Goal: Task Accomplishment & Management: Use online tool/utility

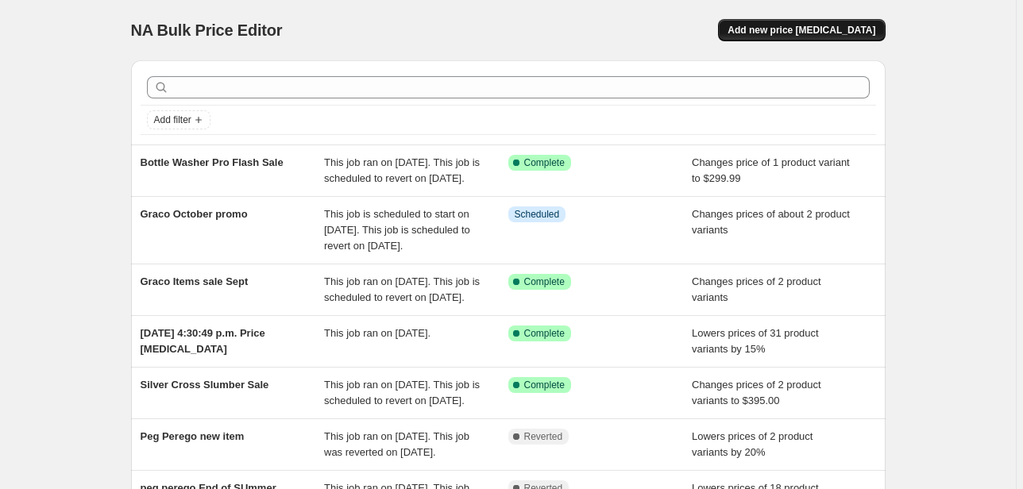
click at [817, 32] on span "Add new price [MEDICAL_DATA]" at bounding box center [801, 30] width 148 height 13
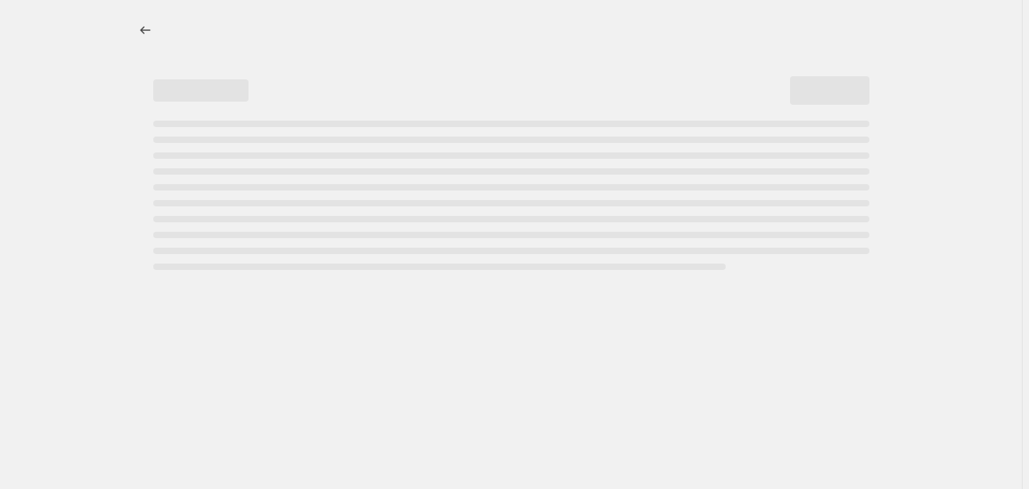
select select "percentage"
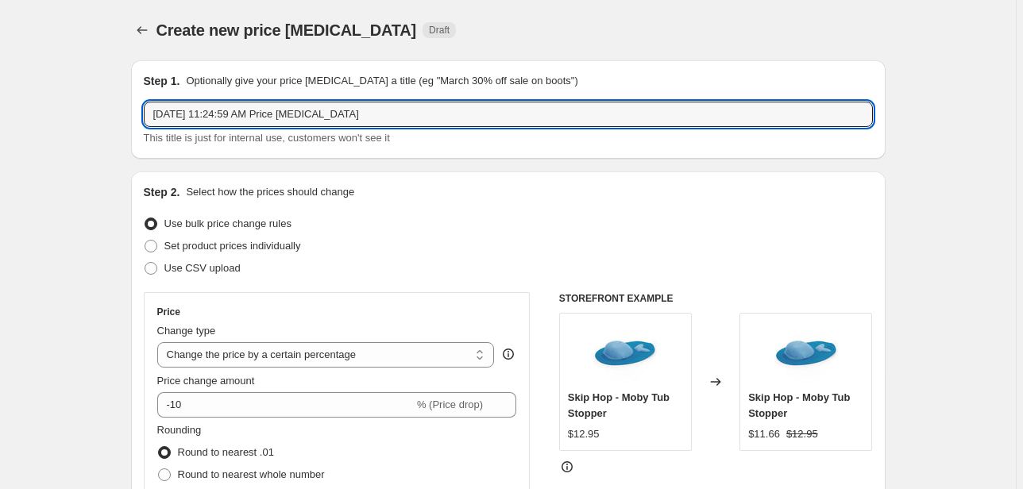
drag, startPoint x: 374, startPoint y: 116, endPoint x: 25, endPoint y: 89, distance: 350.5
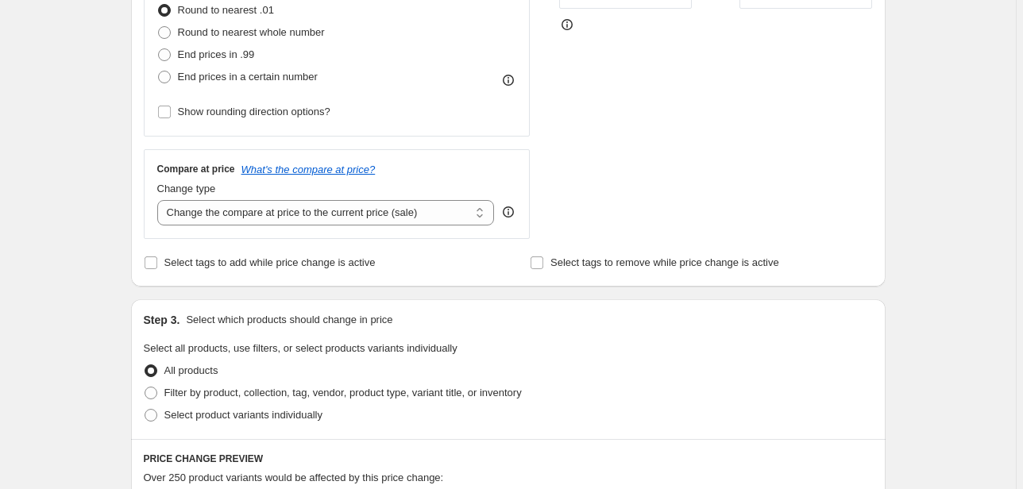
scroll to position [318, 0]
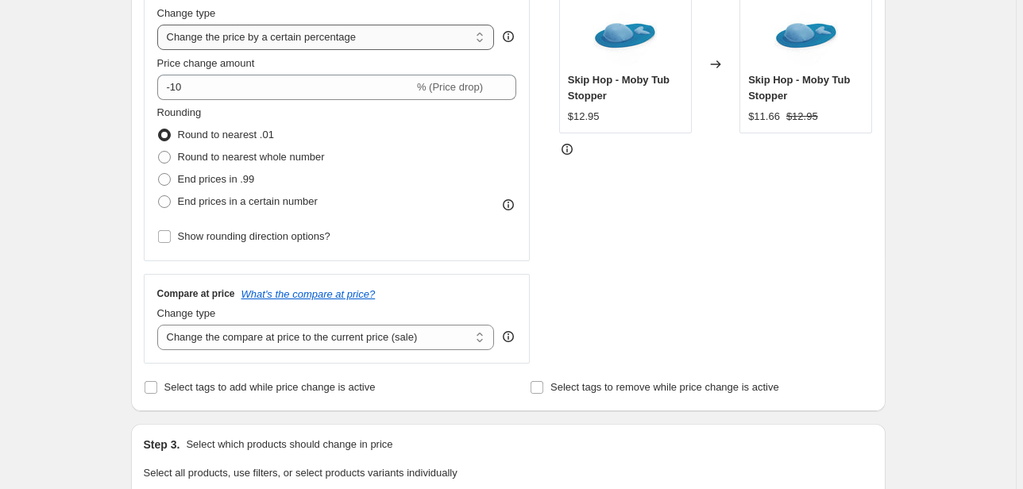
type input "Cybex Oct Promo"
click at [372, 44] on select "Change the price to a certain amount Change the price by a certain amount Chang…" at bounding box center [326, 37] width 338 height 25
click at [307, 42] on select "Change the price to a certain amount Change the price by a certain amount Chang…" at bounding box center [326, 37] width 338 height 25
click at [305, 40] on select "Change the price to a certain amount Change the price by a certain amount Chang…" at bounding box center [326, 37] width 338 height 25
select select "to"
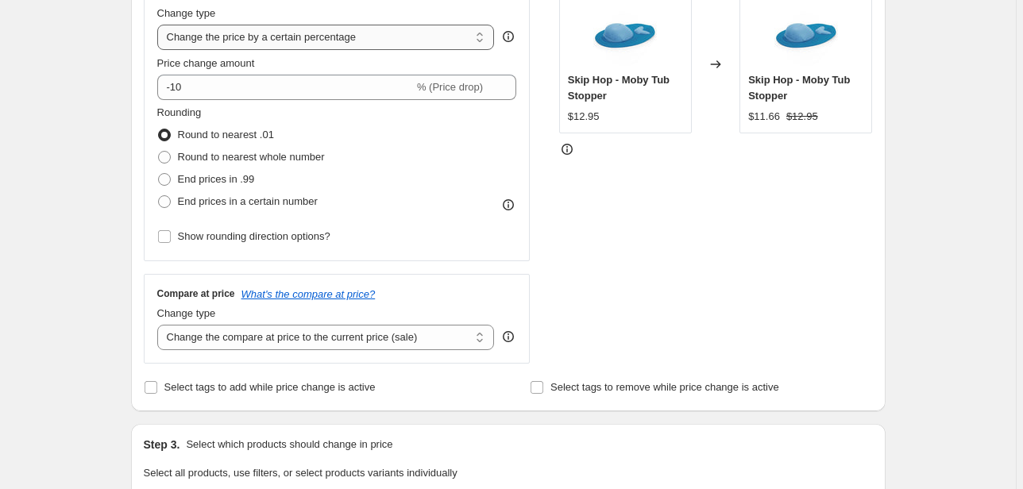
click at [160, 25] on select "Change the price to a certain amount Change the price by a certain amount Chang…" at bounding box center [326, 37] width 338 height 25
type input "80.00"
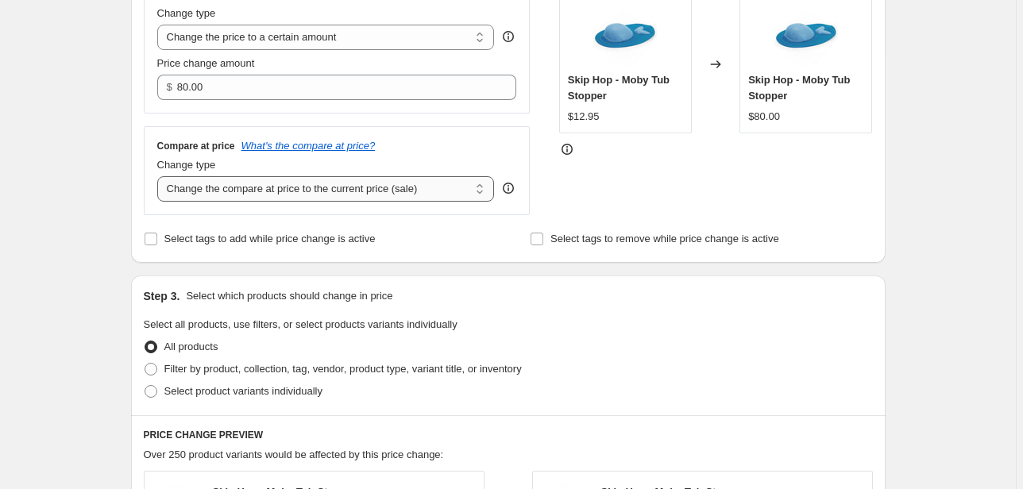
scroll to position [127, 0]
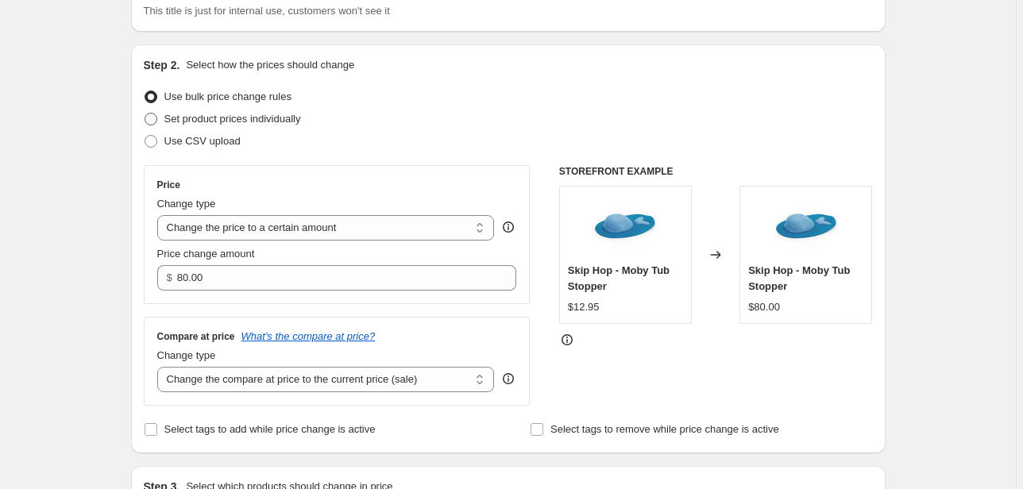
click at [222, 124] on span "Set product prices individually" at bounding box center [232, 119] width 137 height 12
click at [145, 114] on input "Set product prices individually" at bounding box center [145, 113] width 1 height 1
radio input "true"
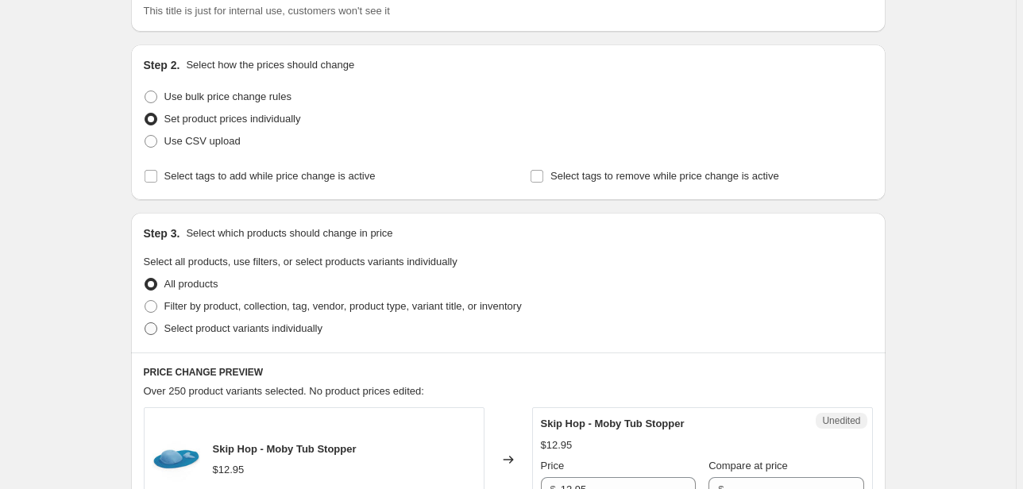
click at [224, 326] on span "Select product variants individually" at bounding box center [243, 328] width 158 height 12
click at [145, 323] on input "Select product variants individually" at bounding box center [145, 322] width 1 height 1
radio input "true"
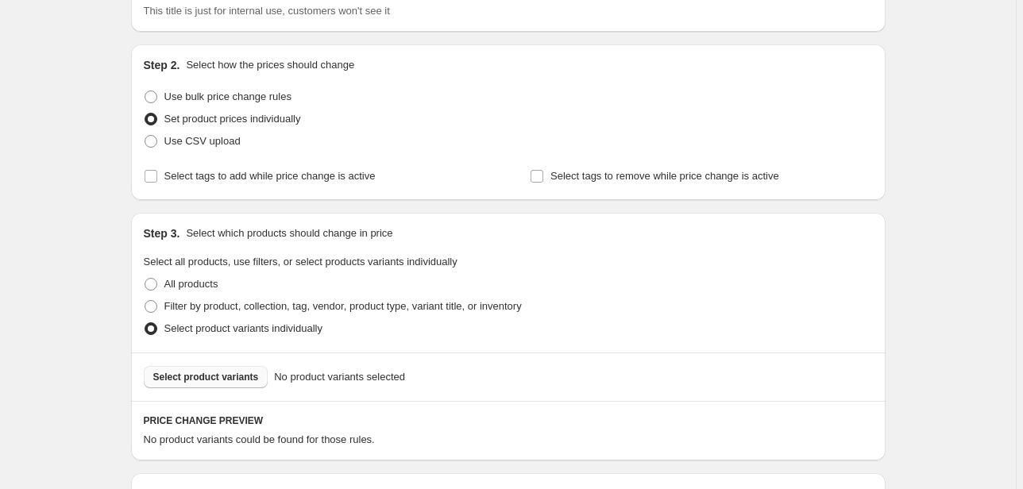
click at [221, 372] on span "Select product variants" at bounding box center [206, 377] width 106 height 13
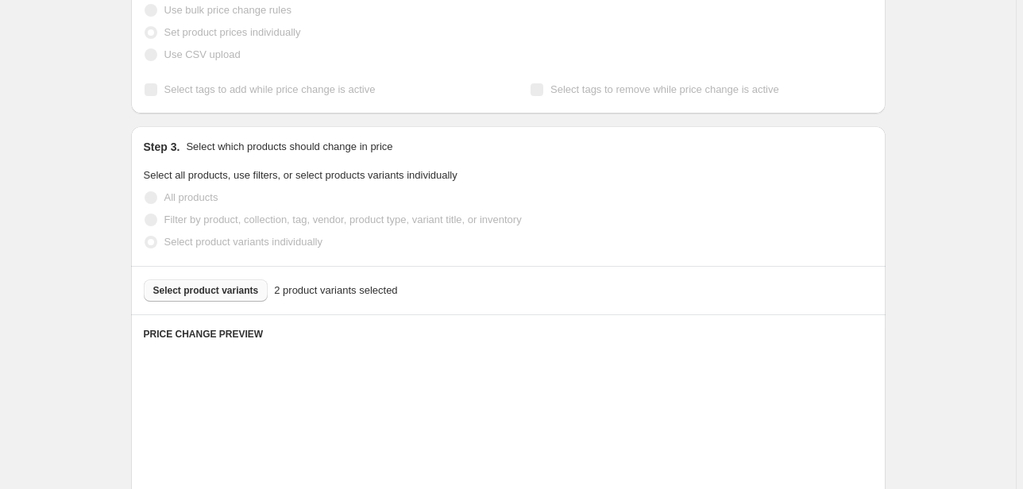
scroll to position [445, 0]
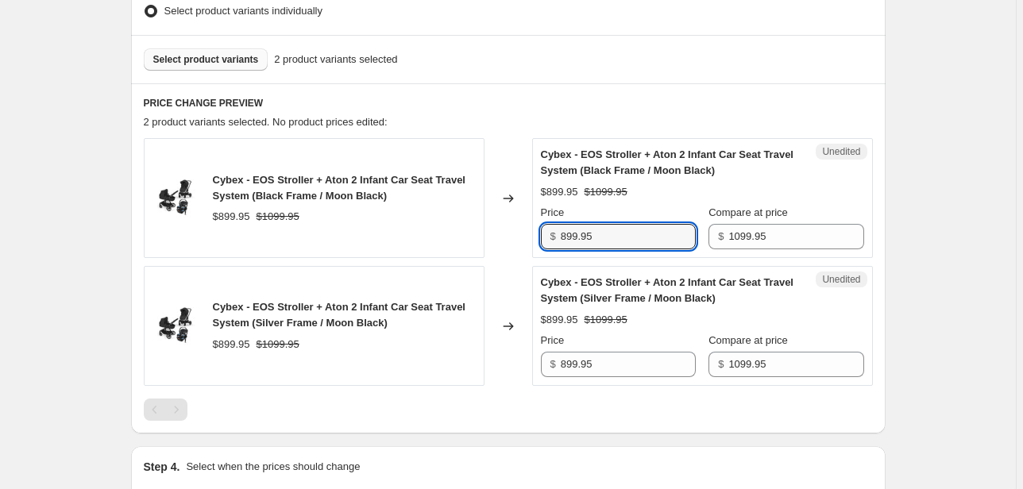
drag, startPoint x: 630, startPoint y: 238, endPoint x: 508, endPoint y: 233, distance: 121.6
click at [509, 233] on div "Cybex - EOS Stroller + Aton 2 Infant Car Seat Travel System (Black Frame / Moon…" at bounding box center [508, 198] width 729 height 120
paste input "$769.97"
drag, startPoint x: 615, startPoint y: 231, endPoint x: 540, endPoint y: 222, distance: 76.0
click at [540, 222] on div "Unedited Cybex - EOS Stroller + Aton 2 Infant Car Seat Travel System (Black Fra…" at bounding box center [702, 198] width 341 height 120
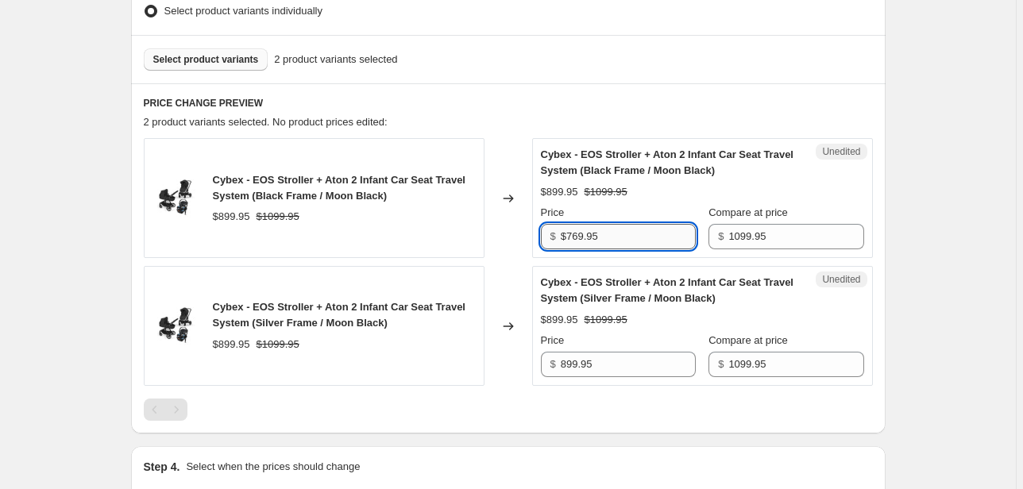
click at [574, 232] on input "$769.95" at bounding box center [628, 236] width 135 height 25
drag, startPoint x: 574, startPoint y: 232, endPoint x: 548, endPoint y: 232, distance: 26.2
click at [548, 232] on div "$ $769.95" at bounding box center [618, 236] width 155 height 25
click at [569, 237] on input "$769.95" at bounding box center [628, 236] width 135 height 25
click at [573, 236] on input "$769.95" at bounding box center [628, 236] width 135 height 25
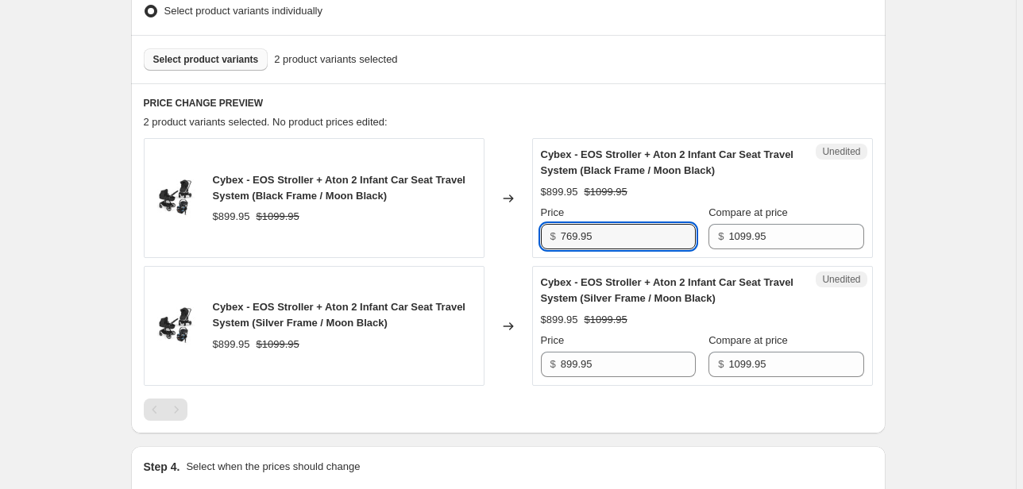
drag, startPoint x: 600, startPoint y: 236, endPoint x: 557, endPoint y: 235, distance: 43.7
click at [557, 235] on div "$ 769.95" at bounding box center [618, 236] width 155 height 25
type input "769.95"
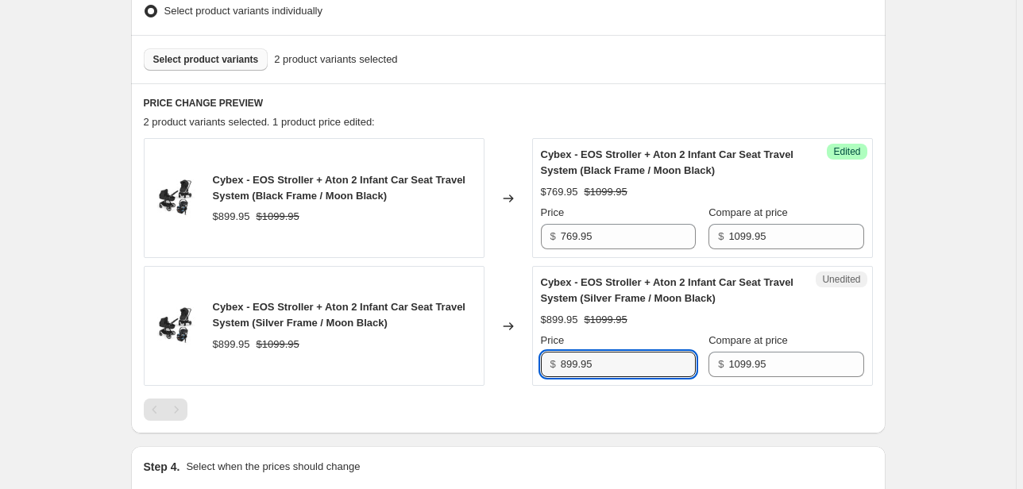
drag, startPoint x: 639, startPoint y: 361, endPoint x: 521, endPoint y: 349, distance: 118.1
click at [542, 355] on div "Unedited Cybex - EOS Stroller + Aton 2 Infant Car Seat Travel System (Silver Fr…" at bounding box center [702, 326] width 341 height 120
paste input "76"
type input "769.95"
click at [649, 423] on div "PRICE CHANGE PREVIEW 2 product variants selected. 1 product price edited: Cybex…" at bounding box center [508, 258] width 754 height 350
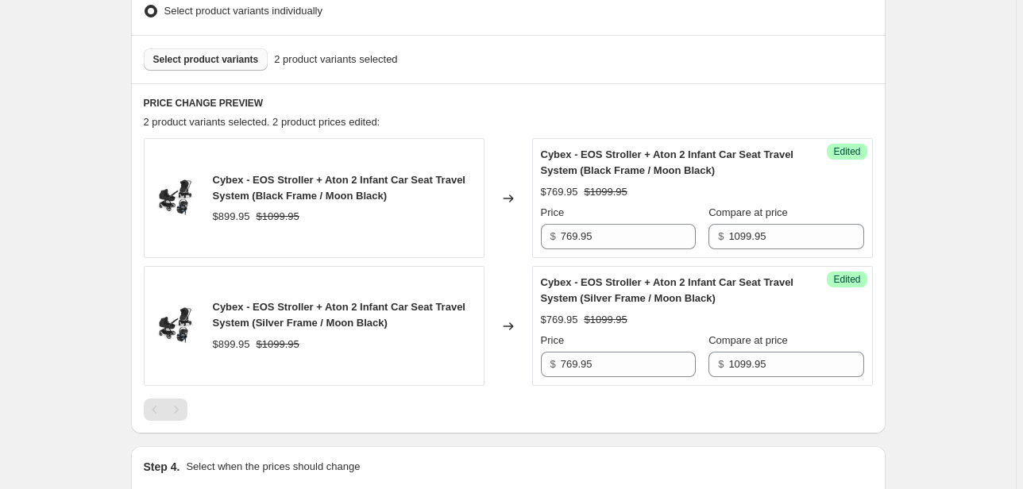
click at [210, 53] on span "Select product variants" at bounding box center [206, 59] width 106 height 13
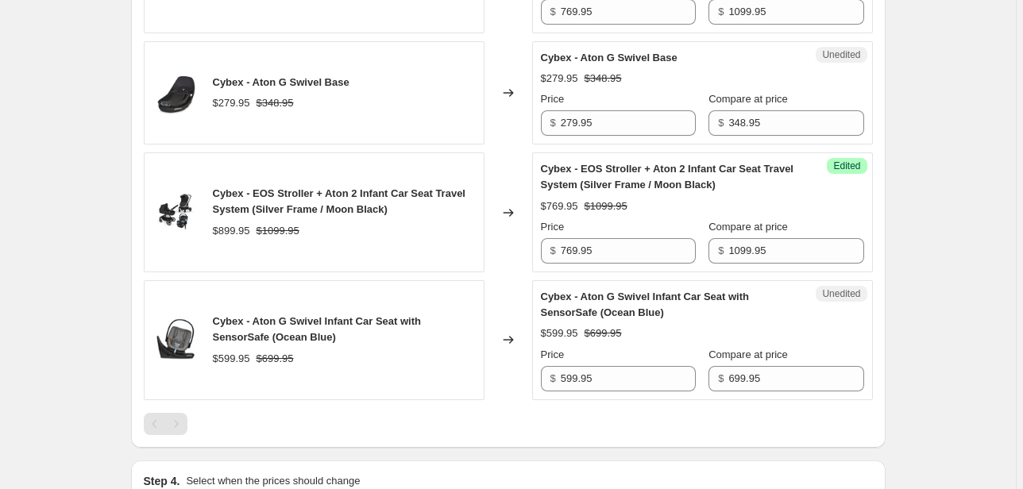
scroll to position [1144, 0]
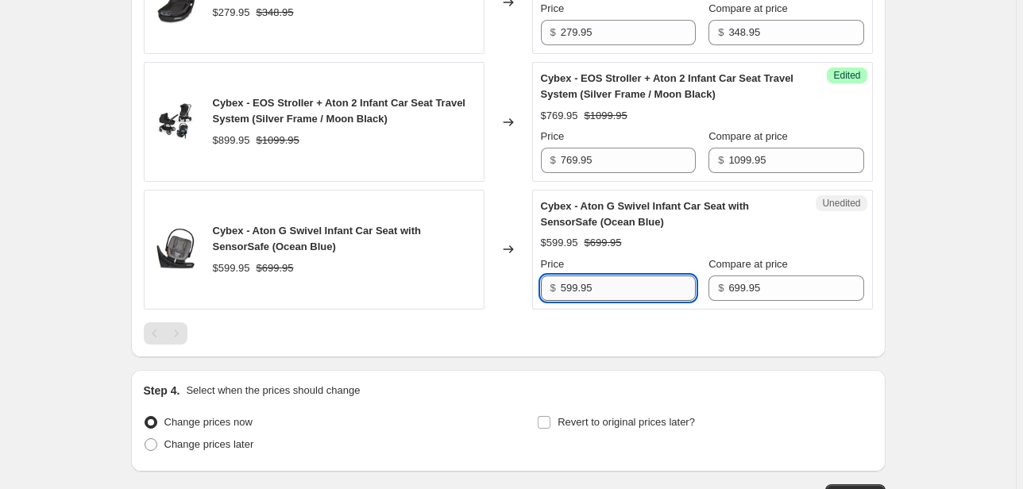
click at [626, 291] on input "599.95" at bounding box center [628, 288] width 135 height 25
click at [619, 288] on input "599.95" at bounding box center [628, 288] width 135 height 25
type input "599.95"
click at [643, 331] on div at bounding box center [508, 333] width 729 height 22
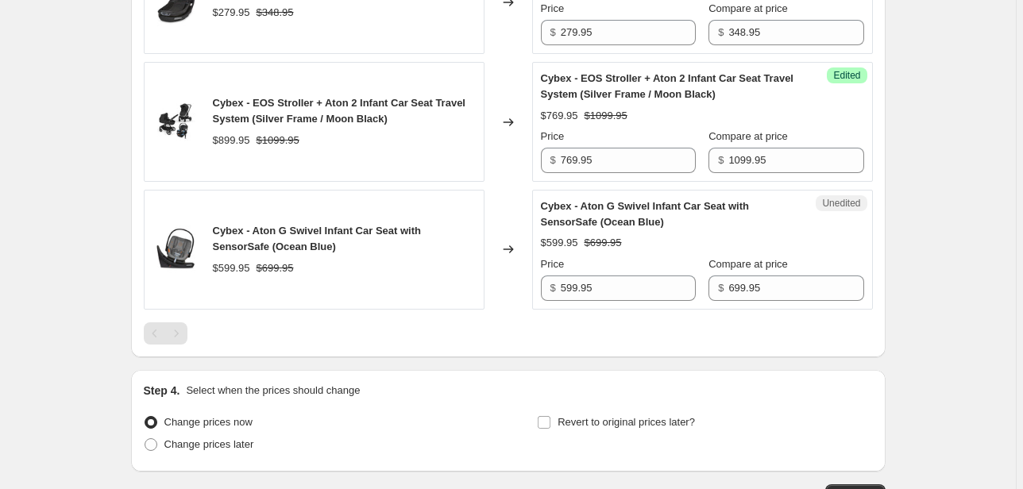
click at [845, 197] on span "Unedited" at bounding box center [841, 203] width 38 height 13
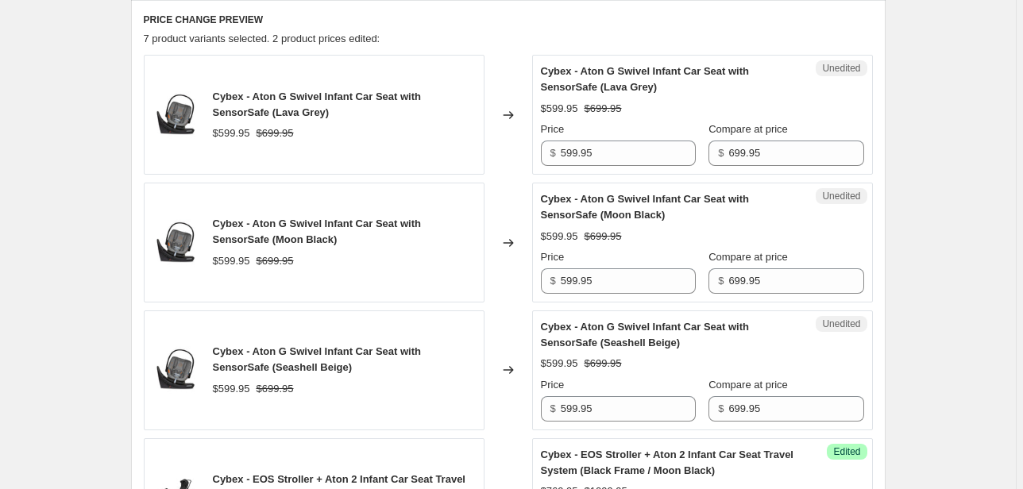
scroll to position [635, 0]
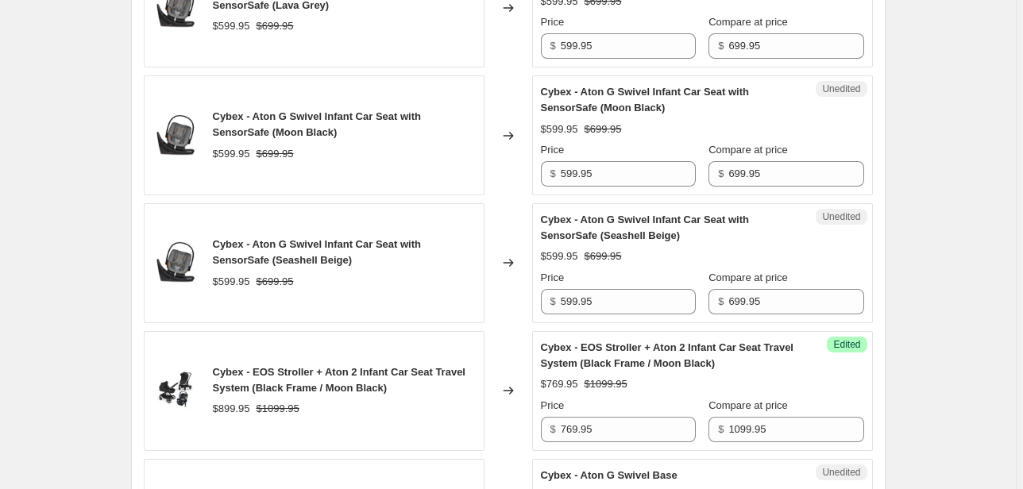
click at [594, 219] on span "Cybex - Aton G Swivel Infant Car Seat with SensorSafe (Seashell Beige)" at bounding box center [645, 228] width 208 height 28
click at [450, 282] on div "$599.95 $699.95" at bounding box center [344, 282] width 263 height 16
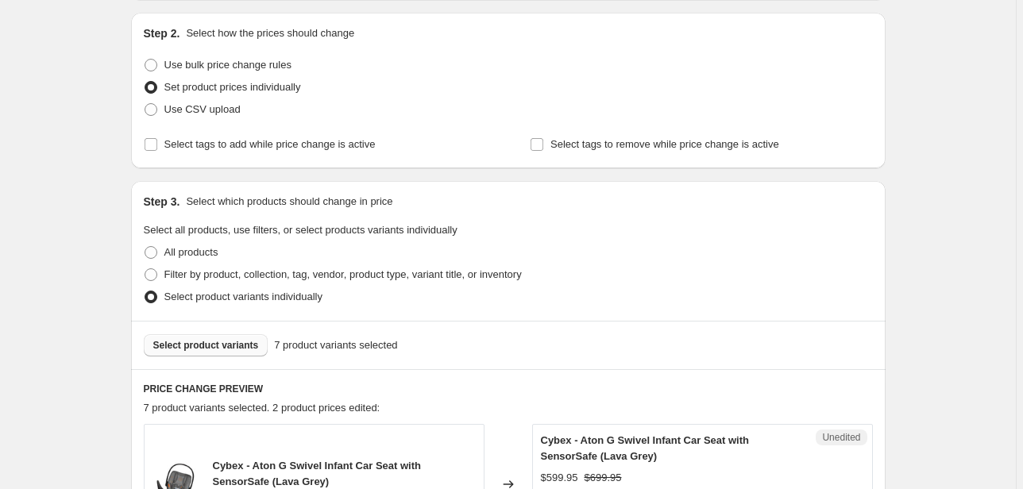
scroll to position [254, 0]
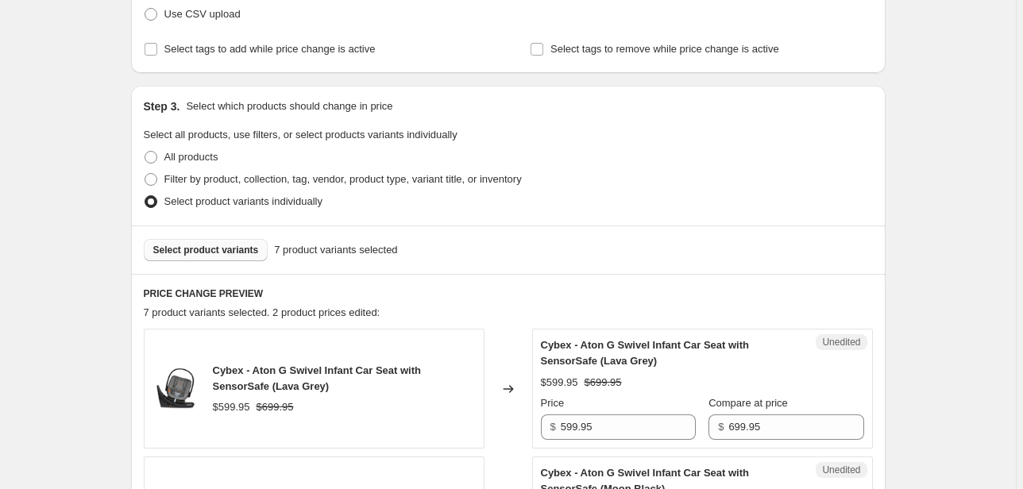
click at [202, 241] on button "Select product variants" at bounding box center [206, 250] width 125 height 22
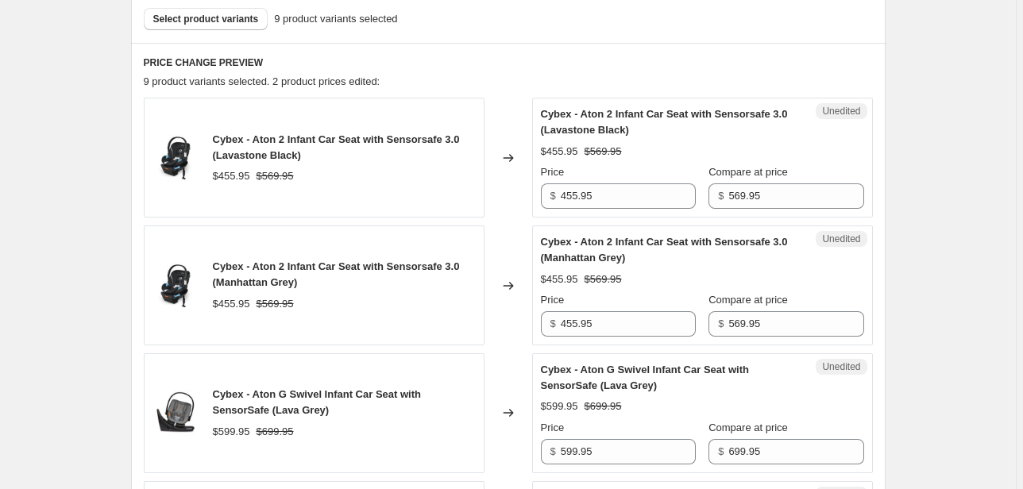
scroll to position [572, 0]
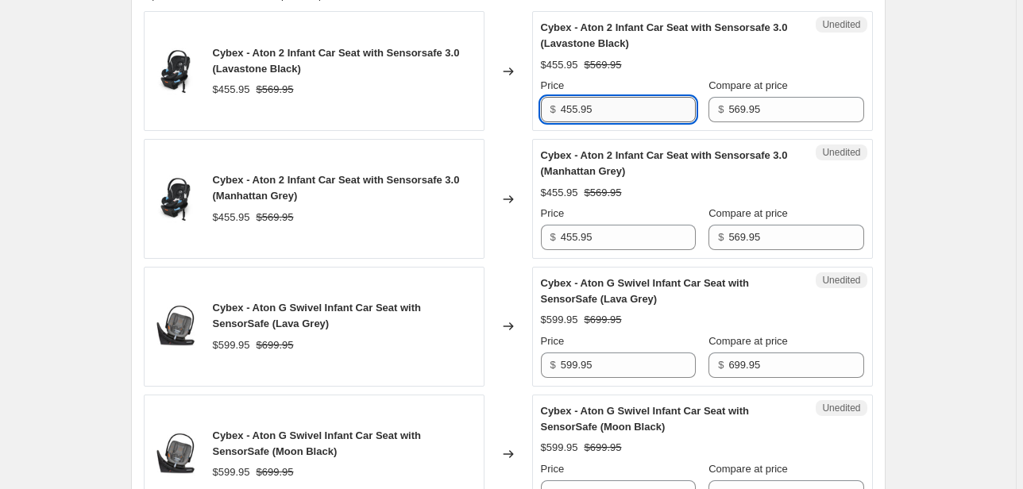
click at [604, 107] on input "455.95" at bounding box center [628, 109] width 135 height 25
drag, startPoint x: 608, startPoint y: 108, endPoint x: 541, endPoint y: 109, distance: 66.7
click at [541, 109] on div "Unedited Cybex - Aton 2 Infant Car Seat with Sensorsafe 3.0 (Lavastone Black) $…" at bounding box center [702, 71] width 341 height 120
drag, startPoint x: 623, startPoint y: 101, endPoint x: 534, endPoint y: 114, distance: 90.0
click at [534, 114] on div "Cybex - Aton 2 Infant Car Seat with Sensorsafe 3.0 (Lavastone Black) $455.95 $5…" at bounding box center [508, 71] width 729 height 120
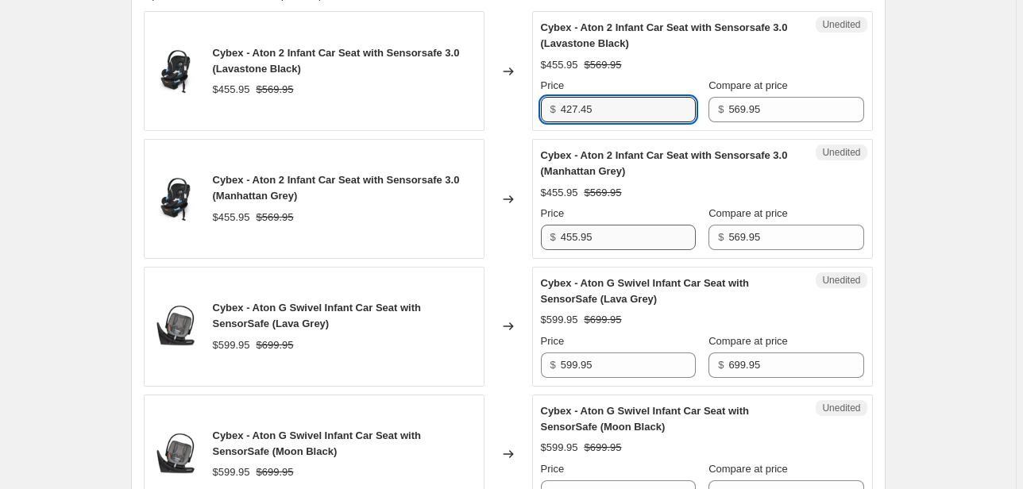
type input "427.45"
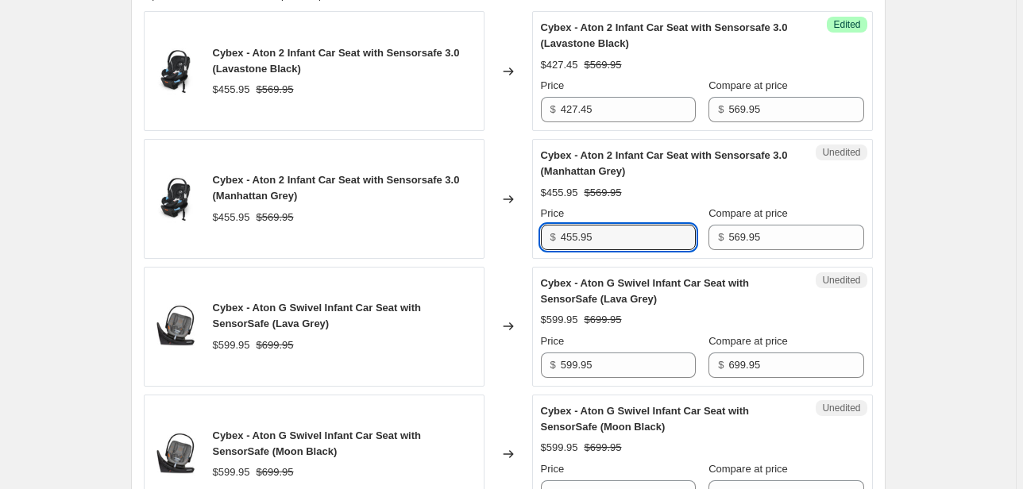
drag, startPoint x: 619, startPoint y: 232, endPoint x: 534, endPoint y: 238, distance: 85.2
click at [539, 235] on div "Unedited Cybex - Aton 2 Infant Car Seat with Sensorsafe 3.0 (Manhattan Grey) $4…" at bounding box center [702, 199] width 341 height 120
paste input "27.4"
type input "427.45"
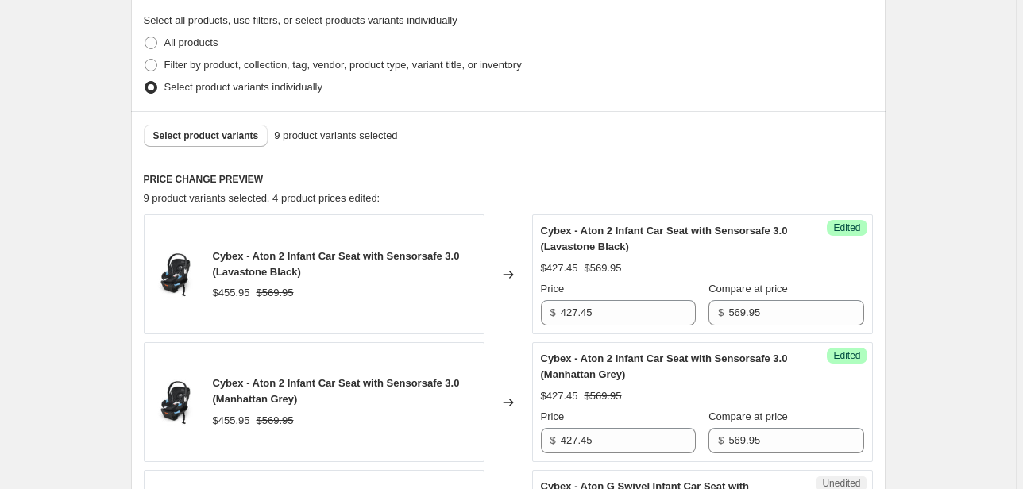
scroll to position [239, 0]
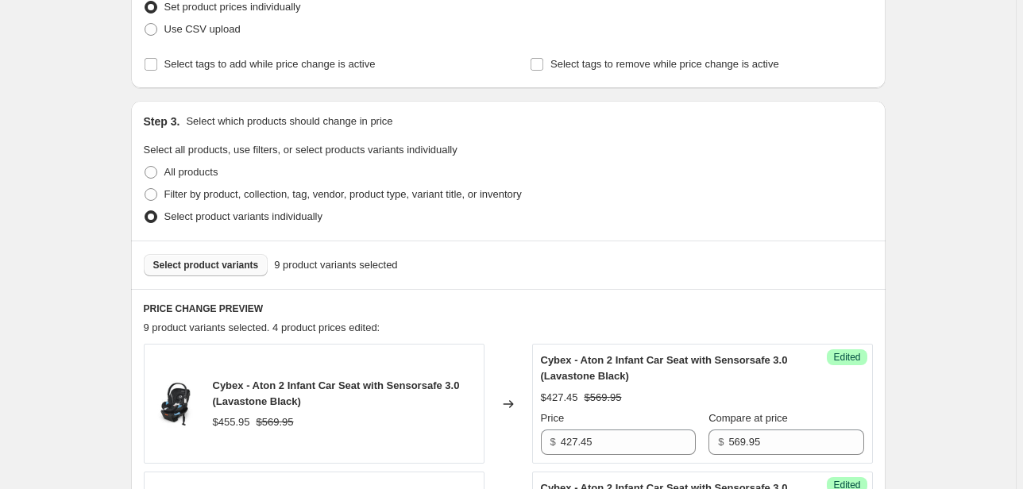
click at [210, 267] on span "Select product variants" at bounding box center [206, 265] width 106 height 13
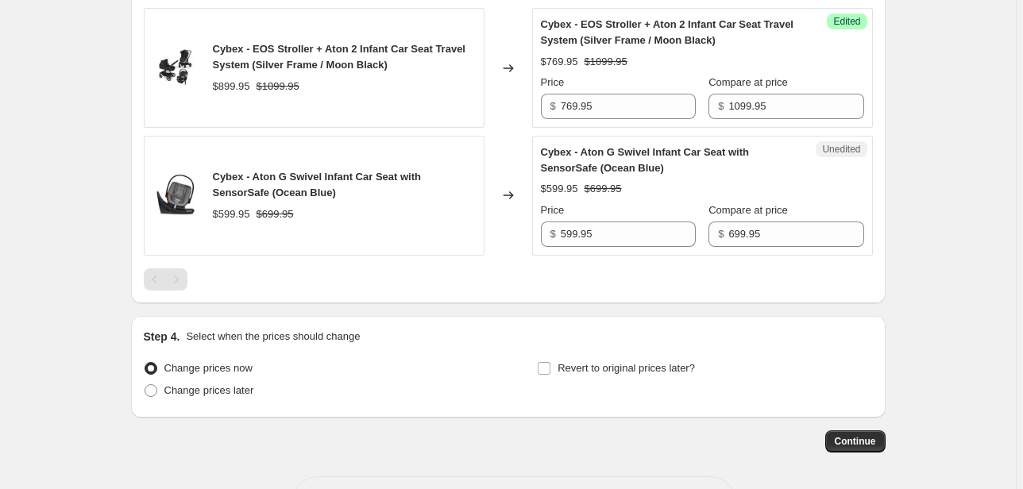
scroll to position [1892, 0]
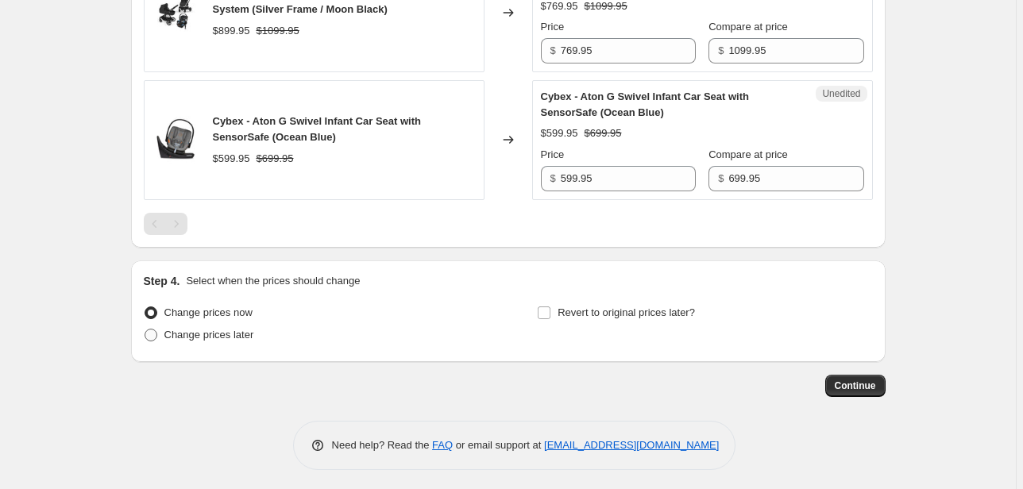
click at [210, 334] on span "Change prices later" at bounding box center [209, 335] width 90 height 12
click at [145, 330] on input "Change prices later" at bounding box center [145, 329] width 1 height 1
radio input "true"
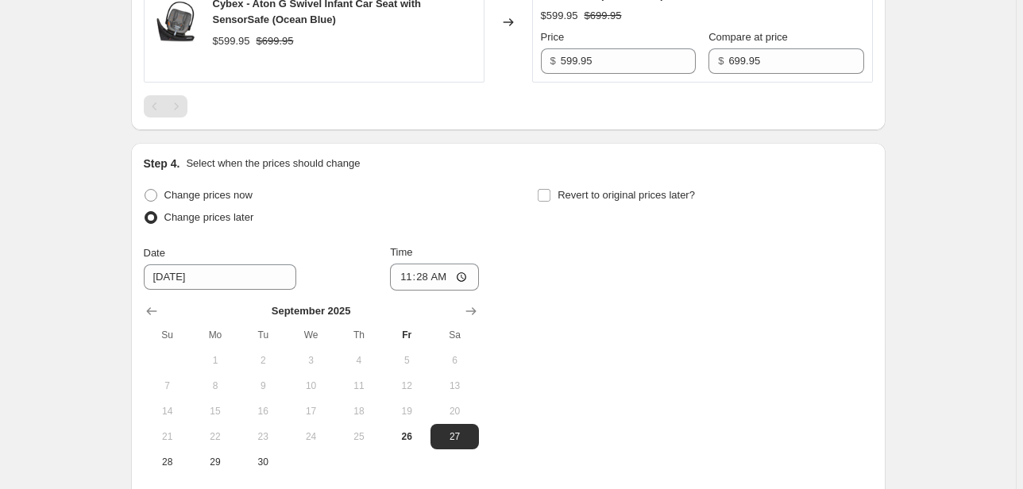
scroll to position [2163, 0]
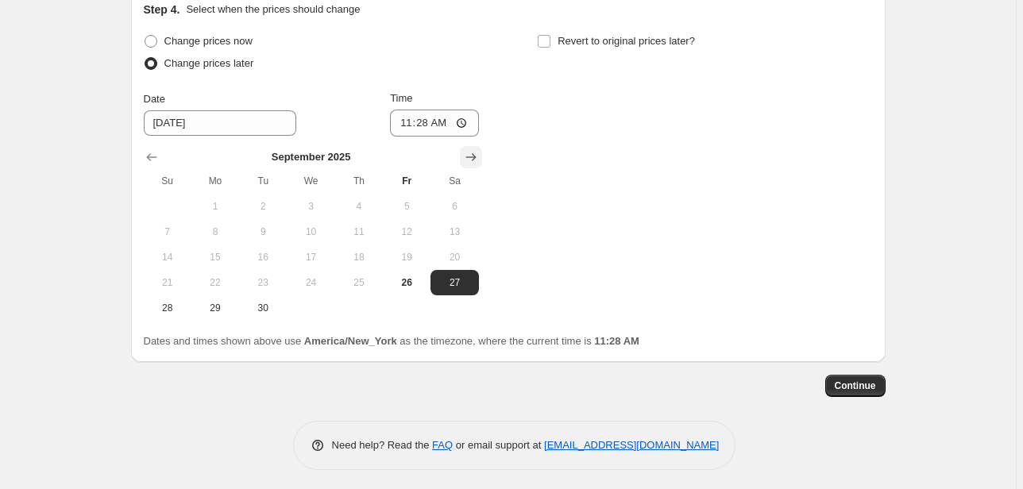
click at [475, 154] on icon "Show next month, October 2025" at bounding box center [471, 157] width 16 height 16
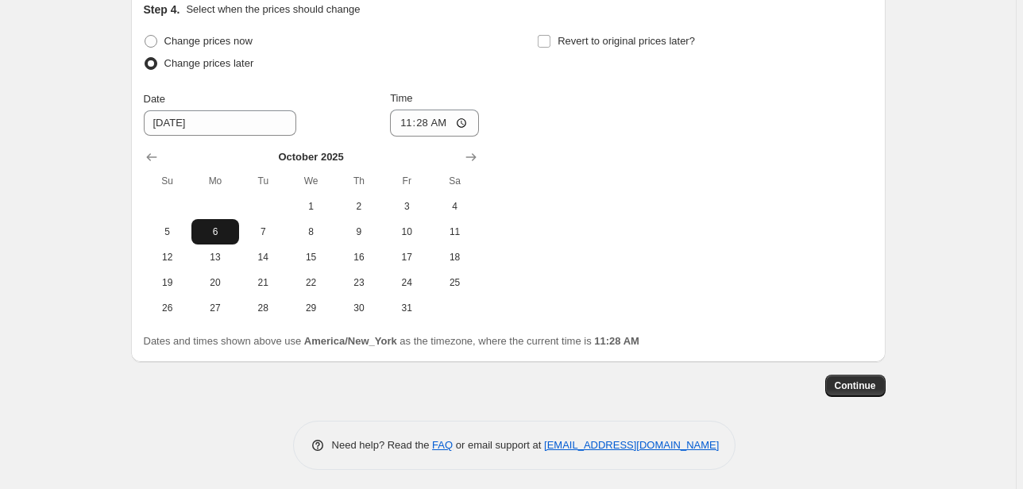
click at [226, 229] on span "6" at bounding box center [215, 232] width 35 height 13
type input "[DATE]"
click at [219, 227] on span "6" at bounding box center [215, 232] width 35 height 13
click at [409, 117] on input "11:28" at bounding box center [434, 123] width 89 height 27
type input "00:00"
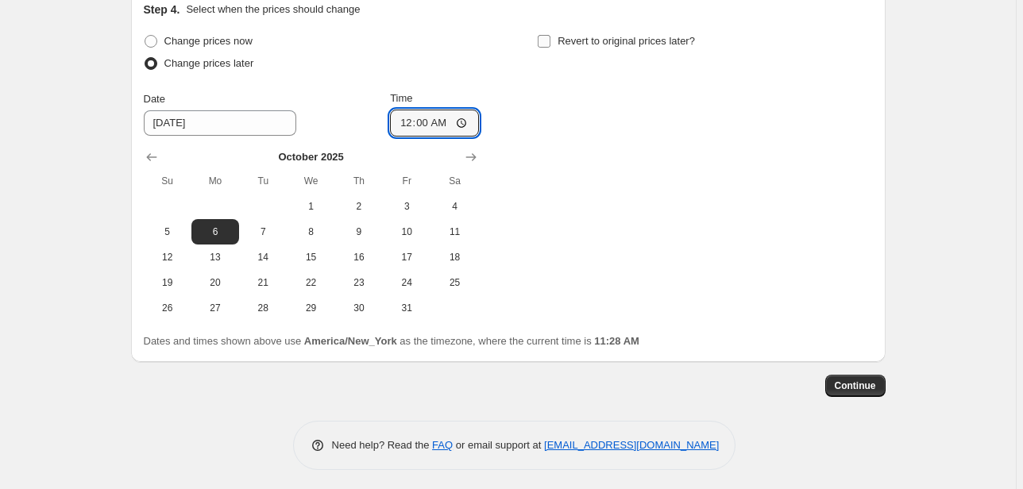
click at [573, 35] on span "Revert to original prices later?" at bounding box center [626, 41] width 137 height 12
click at [550, 35] on input "Revert to original prices later?" at bounding box center [544, 41] width 13 height 13
checkbox input "true"
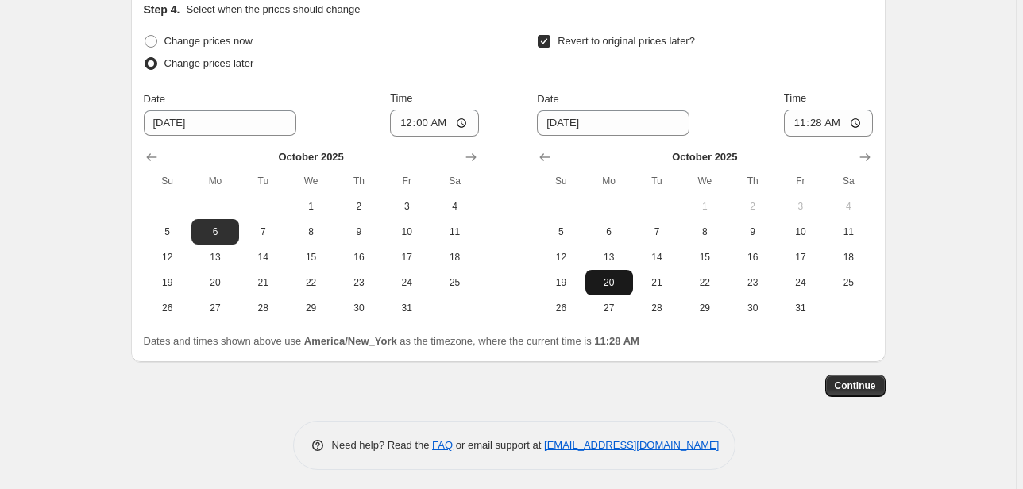
click at [619, 280] on span "20" at bounding box center [609, 282] width 35 height 13
type input "[DATE]"
click at [800, 122] on input "11:28" at bounding box center [828, 123] width 89 height 27
type input "23:59"
click at [861, 380] on span "Continue" at bounding box center [855, 386] width 41 height 13
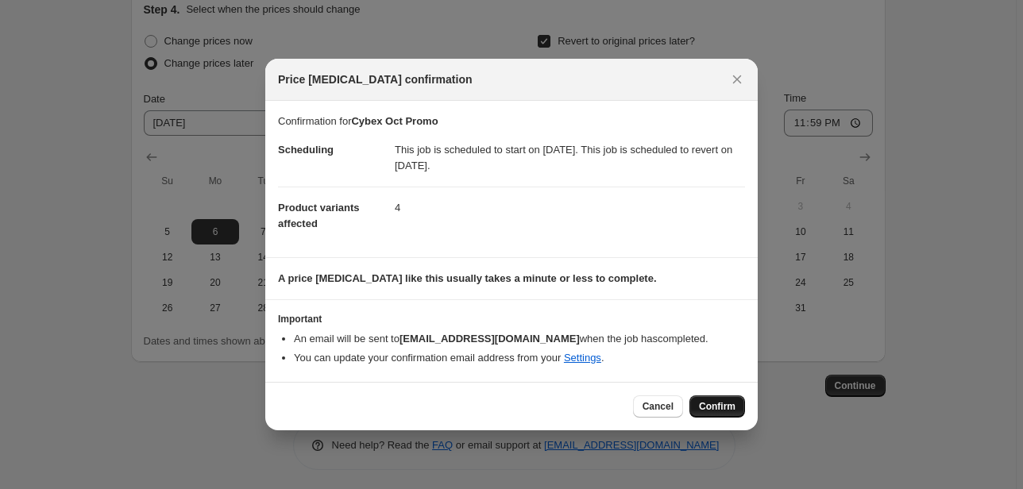
click at [724, 403] on span "Confirm" at bounding box center [717, 406] width 37 height 13
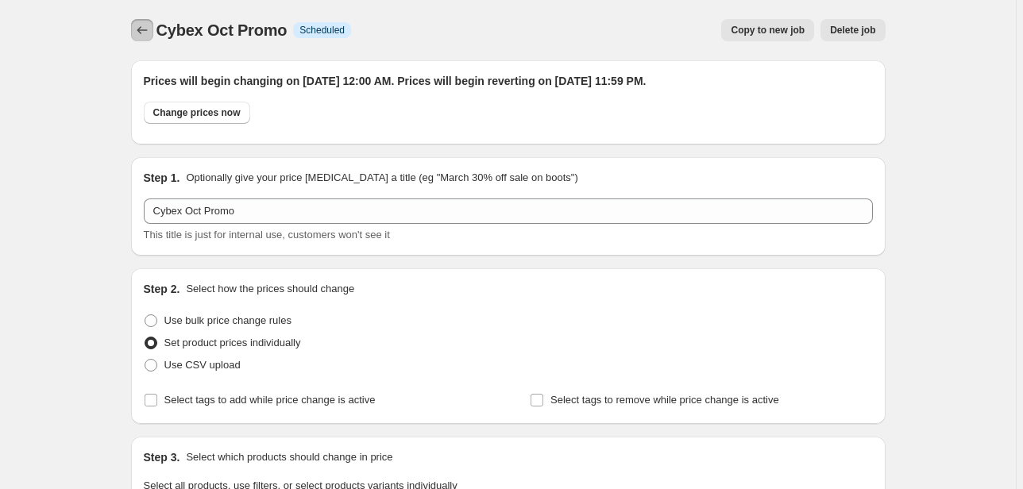
click at [152, 32] on button "Price change jobs" at bounding box center [142, 30] width 22 height 22
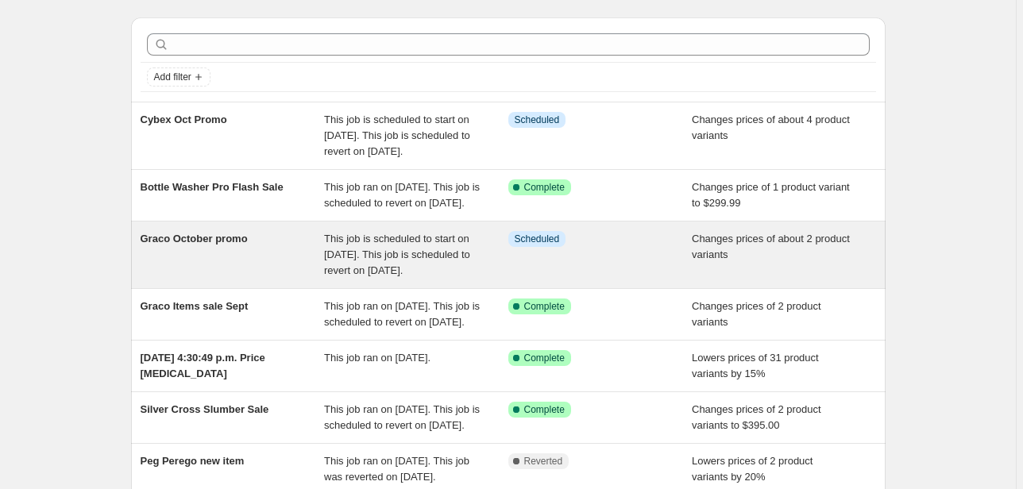
scroll to position [64, 0]
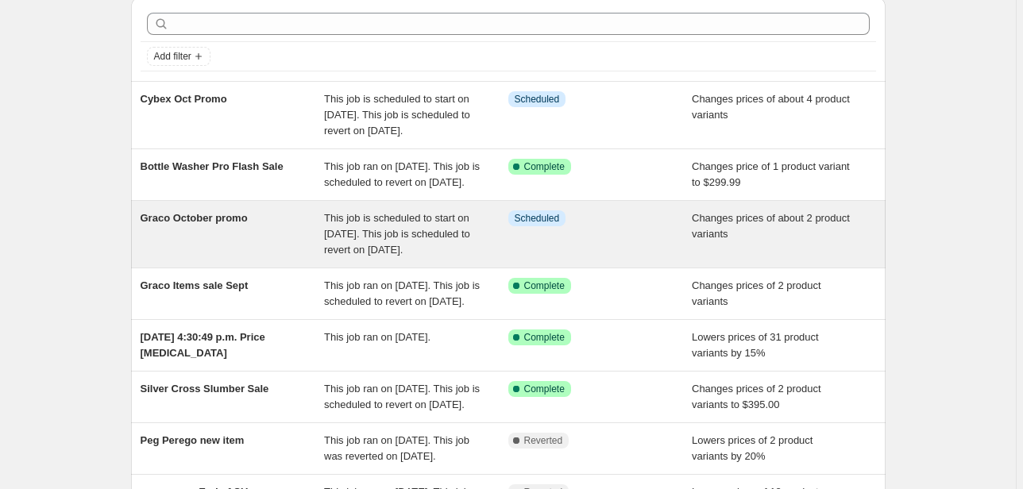
click at [429, 257] on div "This job is scheduled to start on [DATE]. This job is scheduled to revert on [D…" at bounding box center [416, 234] width 184 height 48
